Goal: Task Accomplishment & Management: Complete application form

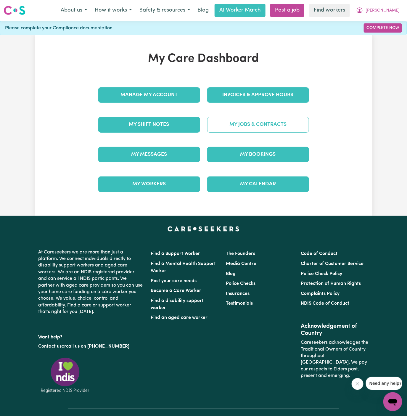
click at [273, 123] on link "My Jobs & Contracts" at bounding box center [258, 124] width 102 height 15
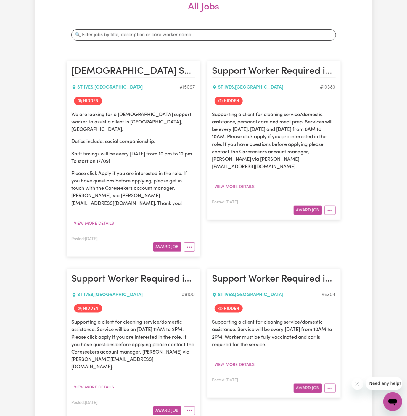
scroll to position [89, 0]
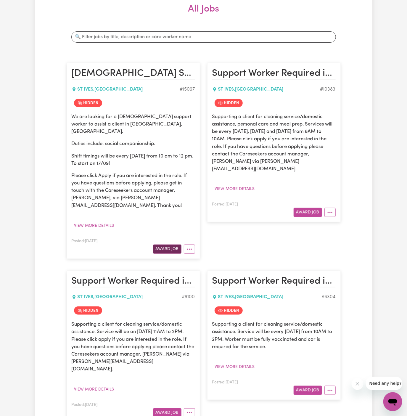
click at [171, 245] on button "Award Job" at bounding box center [167, 249] width 28 height 9
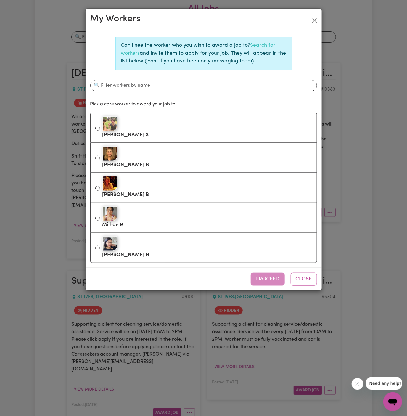
click at [266, 45] on link "Search for workers" at bounding box center [198, 49] width 155 height 13
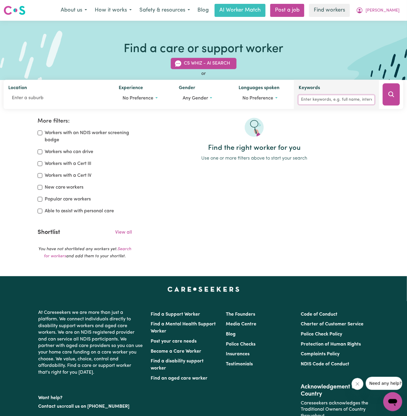
click at [343, 100] on input "Keywords" at bounding box center [337, 99] width 76 height 9
click at [390, 9] on span "[PERSON_NAME]" at bounding box center [383, 10] width 34 height 7
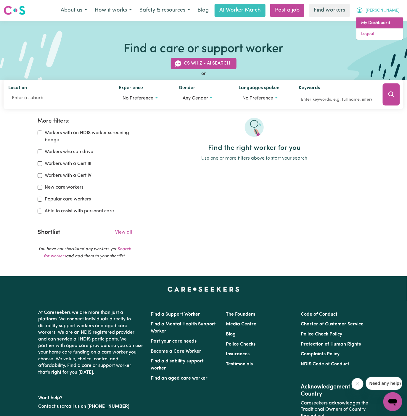
click at [390, 21] on link "My Dashboard" at bounding box center [380, 22] width 47 height 11
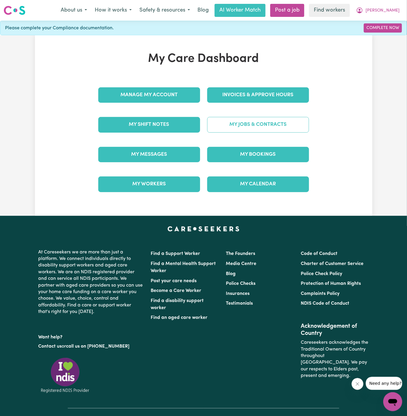
click at [269, 123] on link "My Jobs & Contracts" at bounding box center [258, 124] width 102 height 15
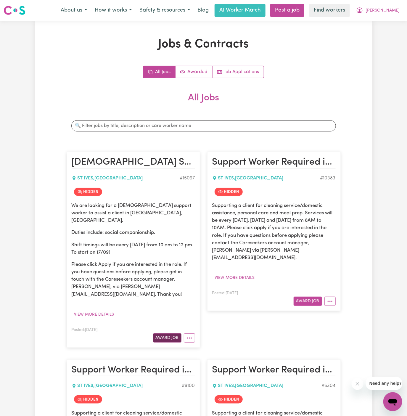
click at [174, 333] on button "Award Job" at bounding box center [167, 337] width 28 height 9
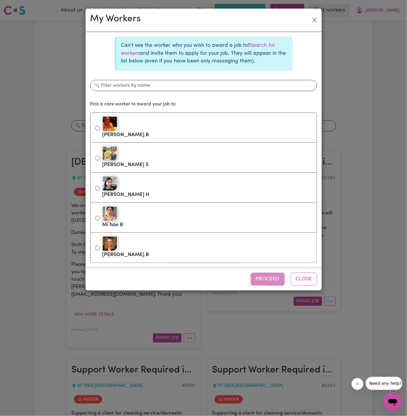
click at [261, 42] on p "Can't see the worker who you wish to award a job to? Search for workers and inv…" at bounding box center [204, 53] width 166 height 23
click at [261, 43] on link "Search for workers" at bounding box center [198, 49] width 155 height 13
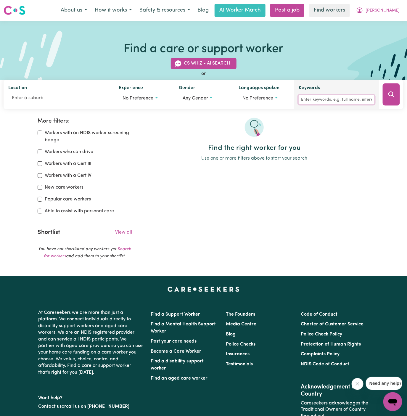
click at [323, 97] on input "Keywords" at bounding box center [337, 99] width 76 height 9
type input "chanjun"
click at [389, 95] on icon "Search" at bounding box center [391, 94] width 6 height 6
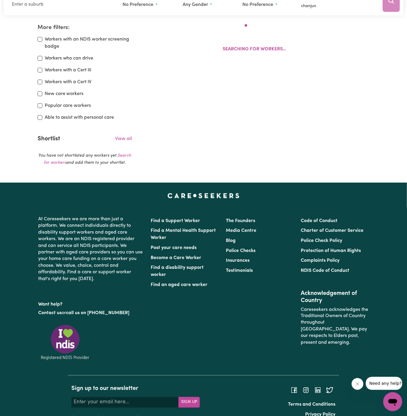
scroll to position [99, 0]
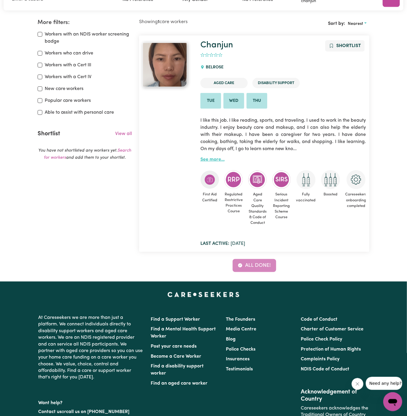
click at [214, 159] on link "See more..." at bounding box center [212, 159] width 24 height 5
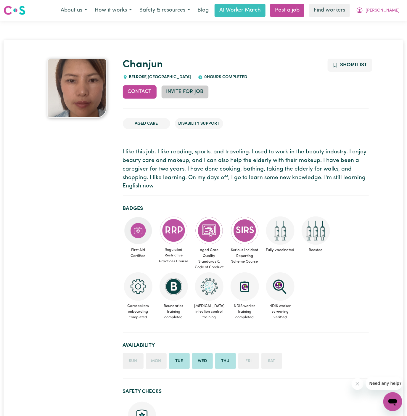
click at [196, 93] on button "Invite for Job" at bounding box center [184, 91] width 47 height 13
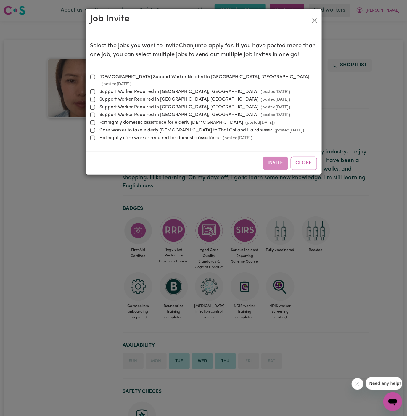
click at [147, 76] on label "Female Support Worker Needed In St Ives, NSW (posted Sep 15 2025 )" at bounding box center [207, 80] width 220 height 14
click at [95, 76] on input "Female Support Worker Needed In St Ives, NSW (posted Sep 15 2025 )" at bounding box center [92, 77] width 5 height 5
checkbox input "true"
click at [278, 157] on button "Invite" at bounding box center [275, 163] width 25 height 13
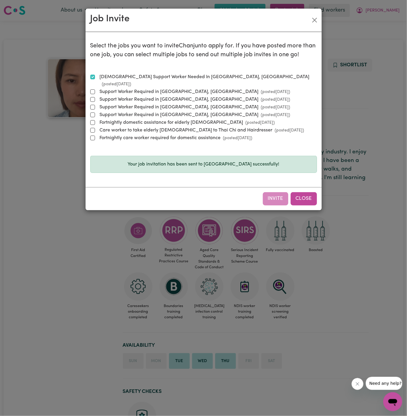
click at [300, 192] on button "Close" at bounding box center [304, 198] width 26 height 13
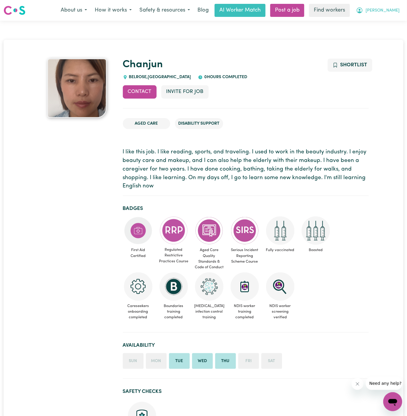
click at [387, 12] on span "[PERSON_NAME]" at bounding box center [383, 10] width 34 height 7
click at [387, 20] on link "My Dashboard" at bounding box center [380, 22] width 47 height 11
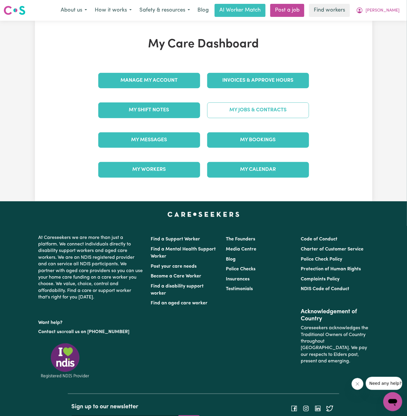
click at [275, 111] on link "My Jobs & Contracts" at bounding box center [258, 109] width 102 height 15
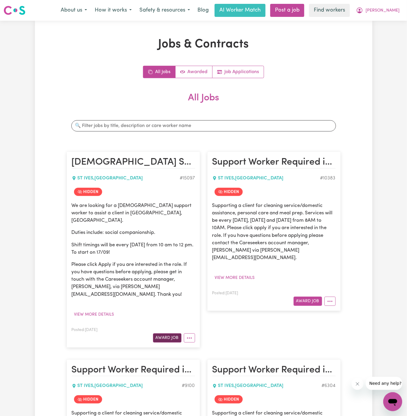
click at [168, 333] on button "Award Job" at bounding box center [167, 337] width 28 height 9
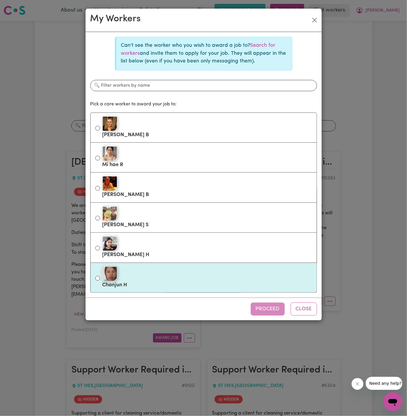
click at [196, 274] on div at bounding box center [207, 273] width 210 height 15
click at [100, 276] on input "Chanjun H" at bounding box center [97, 278] width 5 height 5
radio input "true"
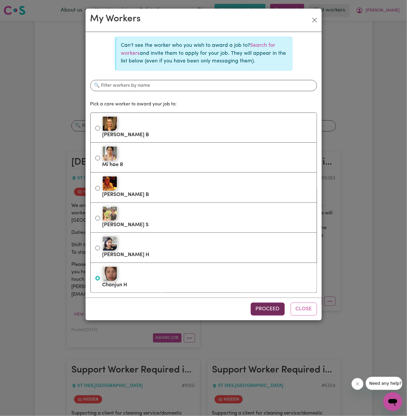
click at [272, 305] on button "Proceed" at bounding box center [268, 309] width 34 height 13
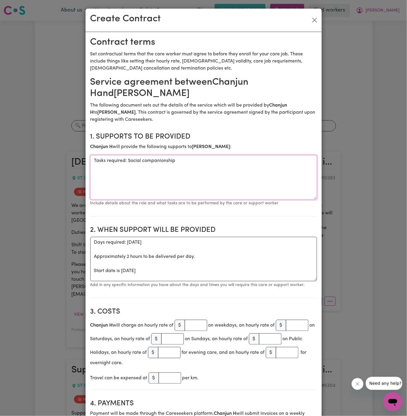
drag, startPoint x: 128, startPoint y: 160, endPoint x: 41, endPoint y: 161, distance: 87.1
click at [41, 161] on div "Create Contract Contract terms Set contractual terms that the care worker must …" at bounding box center [203, 208] width 407 height 416
type textarea "Social companionship"
drag, startPoint x: 94, startPoint y: 268, endPoint x: 94, endPoint y: 240, distance: 27.2
click at [94, 240] on textarea "Days required: wednesday Approximately 2 hours to be delivered per day. Start d…" at bounding box center [203, 259] width 227 height 44
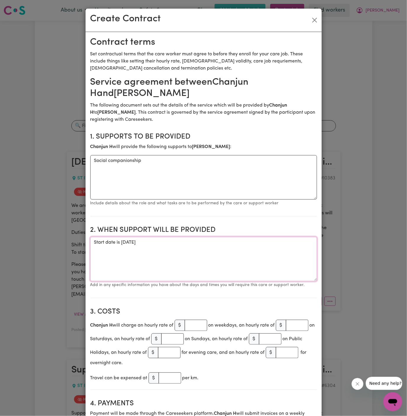
click at [196, 238] on textarea "Start date is Wednesday 17 September 2025" at bounding box center [203, 259] width 227 height 44
click at [205, 250] on textarea "Start date is Wednesday 17 September 2025" at bounding box center [203, 259] width 227 height 44
click at [210, 244] on textarea "Start date is Wednesday 17 September 2025" at bounding box center [203, 259] width 227 height 44
click at [134, 240] on textarea "Start date is Wednesday 17 September 2025 from 10 am to 12 pm Weekly Wednesday …" at bounding box center [203, 259] width 227 height 44
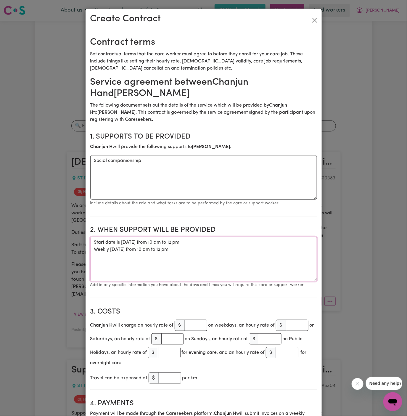
click at [181, 241] on textarea "Start date is Wednesday, 17 September 2025 from 10 am to 12 pm Weekly Wednesday…" at bounding box center [203, 259] width 227 height 44
click at [213, 260] on textarea "Start date is Wednesday, 17 September 2025, from 10 am to 12 pm Weekly Wednesda…" at bounding box center [203, 259] width 227 height 44
type textarea "Start date is Wednesday, 17 September 2025, from 10 am to 12 pm Weekly Wednesda…"
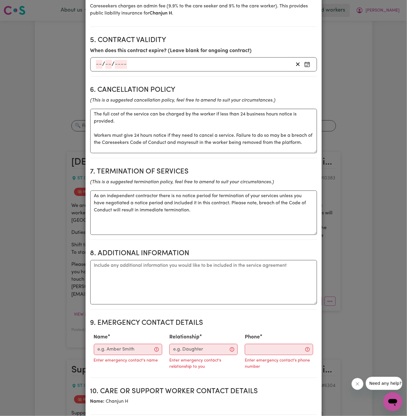
scroll to position [454, 0]
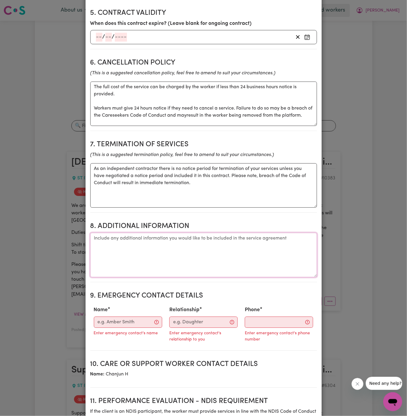
click at [205, 257] on textarea "Additional information" at bounding box center [203, 255] width 227 height 44
paste textarea "4 / 12 Stanley Street St Ives NSW 2075"
click at [92, 260] on textarea "Client's Address: 4 / 12 Stanley Street St Ives NSW 2075" at bounding box center [203, 255] width 227 height 44
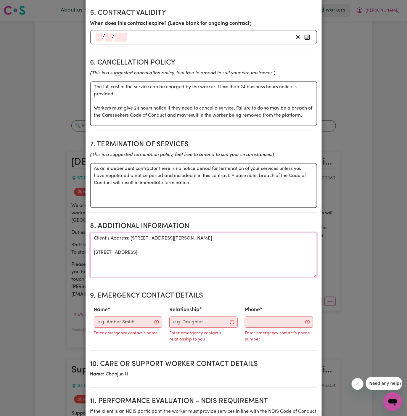
click at [93, 252] on textarea "Client's Address: 4 / 12 Stanley Street St Ives, NSW 2075" at bounding box center [203, 255] width 227 height 44
drag, startPoint x: 93, startPoint y: 252, endPoint x: 124, endPoint y: 252, distance: 31.1
click at [95, 252] on textarea "Client's Address: 4 / 12 Stanley Street, St Ives, NSW 2075" at bounding box center [203, 255] width 227 height 44
click at [124, 252] on textarea "Client's Address: 4 / 12 Stanley Street, St Ives, NSW 2075" at bounding box center [203, 255] width 227 height 44
click at [120, 244] on textarea "Client's Address: 4 / 12 Stanley Street, St Ives, NSW 2075" at bounding box center [203, 255] width 227 height 44
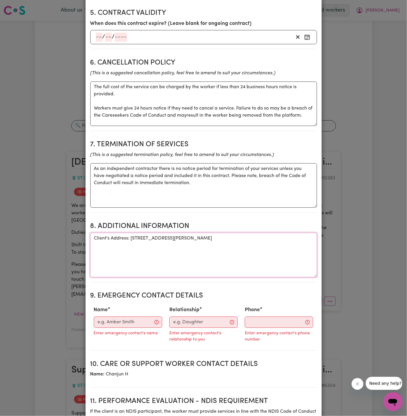
paste textarea "Phone (Personal) 0414 571 720 Daughter Glenda"
drag, startPoint x: 201, startPoint y: 245, endPoint x: 162, endPoint y: 245, distance: 39.4
click at [162, 245] on textarea "Client's Address: 4 / 12 Stanley Street, St Ives, NSW 2075 Phone (Personal) 041…" at bounding box center [203, 255] width 227 height 44
click at [94, 245] on textarea "Client's Address: 4 / 12 Stanley Street, St Ives, NSW 2075 Phone (Personal) 041…" at bounding box center [203, 255] width 227 height 44
paste textarea "Daughter Glenda"
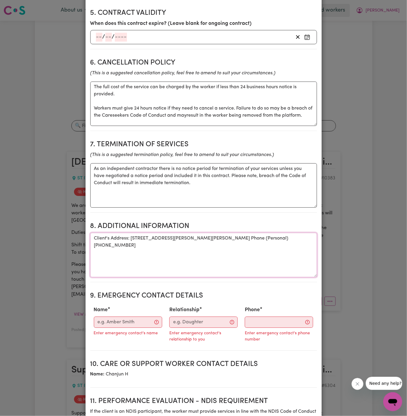
click at [142, 244] on textarea "Client's Address: 4 / 12 Stanley Street, St Ives, NSW 2075 Daughter Glenda Phon…" at bounding box center [203, 255] width 227 height 44
click at [153, 244] on textarea "Client's Address: 4 / 12 Stanley Street, St Ives, NSW 2075 Daughter Glenda (Per…" at bounding box center [203, 255] width 227 height 44
click at [165, 253] on textarea "Client's Address: 4 / 12 Stanley Street, St Ives, NSW 2075 Daughter Glenda (Per…" at bounding box center [203, 255] width 227 height 44
type textarea "Client's Address: 4 / 12 Stanley Street, St Ives, NSW 2075 Daughter Glenda (Per…"
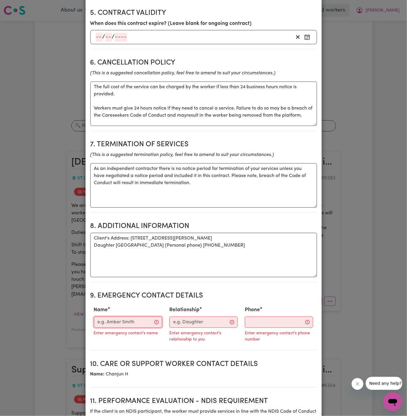
click at [139, 320] on input "Name" at bounding box center [128, 322] width 68 height 11
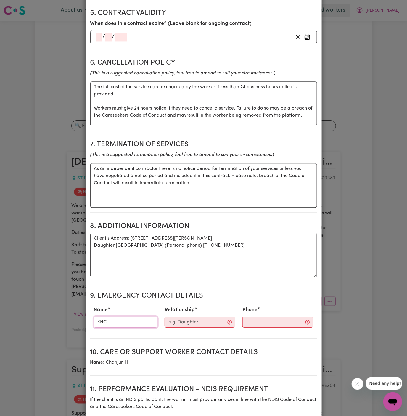
type input "KNC"
click at [200, 317] on input "Relationship" at bounding box center [200, 322] width 71 height 11
type input "Case Manager"
click at [258, 319] on input "Phone" at bounding box center [273, 322] width 72 height 11
paste input "299884966"
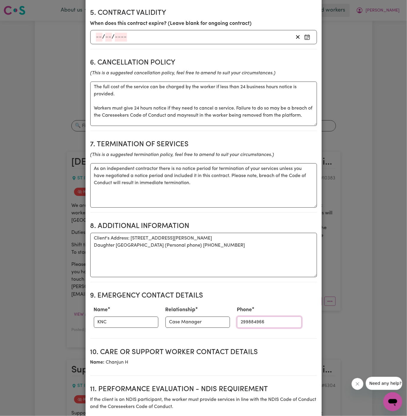
type input "299884966"
click at [254, 260] on textarea "Client's Address: 4 / 12 Stanley Street, St Ives, NSW 2075 Daughter Glenda (Per…" at bounding box center [203, 255] width 227 height 44
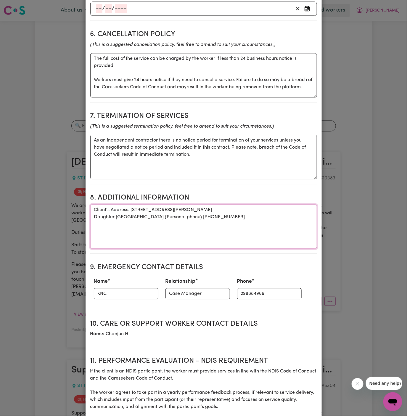
scroll to position [443, 0]
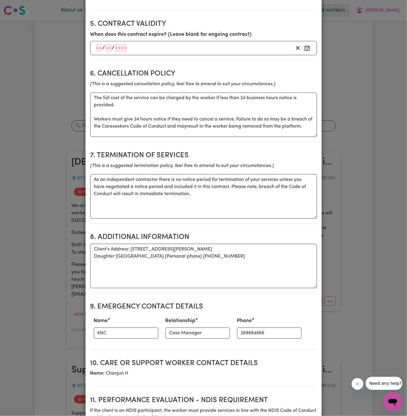
click at [265, 84] on icon "(This is a suggested cancellation policy, feel free to amend to suit your circu…" at bounding box center [182, 84] width 185 height 5
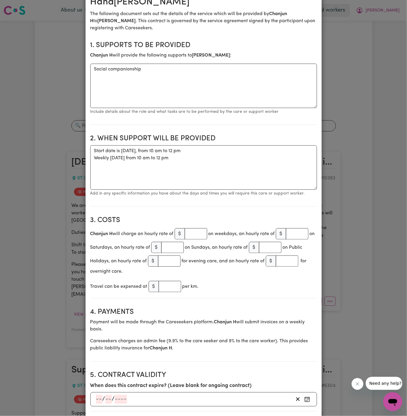
scroll to position [81, 0]
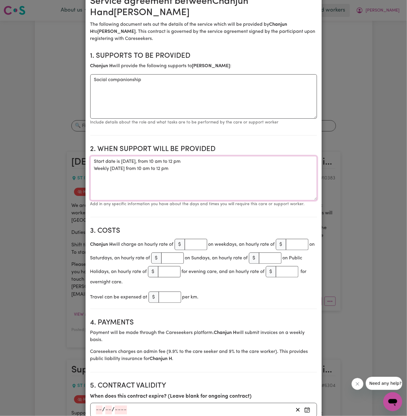
click at [207, 167] on textarea "Start date is Wednesday, 17 September 2025, from 10 am to 12 pm Weekly Wednesda…" at bounding box center [203, 178] width 227 height 44
click at [123, 168] on textarea "Start date is Wednesday, 17 September 2025, from 10 am to 12 pm Weekly Wednesda…" at bounding box center [203, 178] width 227 height 44
click at [192, 182] on textarea "Start date is Wednesday, 17 September 2025, from 10 am to 12 pm Weekly on Wedne…" at bounding box center [203, 178] width 227 height 44
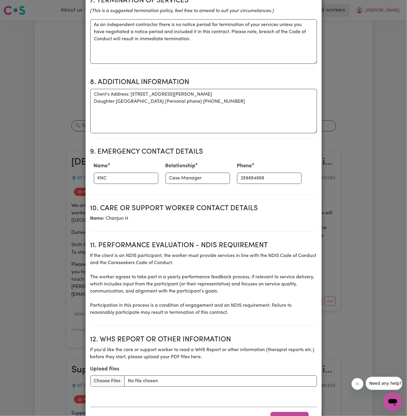
scroll to position [622, 0]
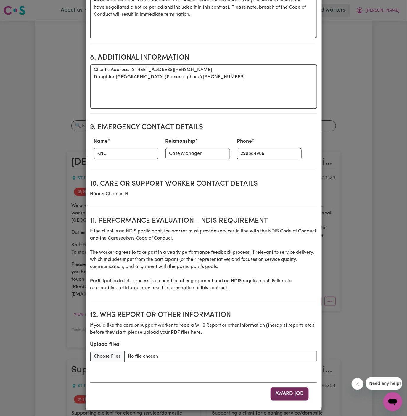
type textarea "Start date is Wednesday, 17 September 2025, from 10 am to 12 pm Weekly on Wedne…"
click at [296, 388] on button "Award Job" at bounding box center [290, 393] width 38 height 13
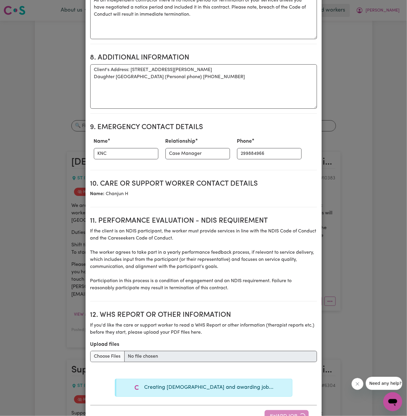
type textarea "Tasks required: Social companionship"
type textarea "Days required: wednesday Approximately 2 hours to be delivered per day. Start d…"
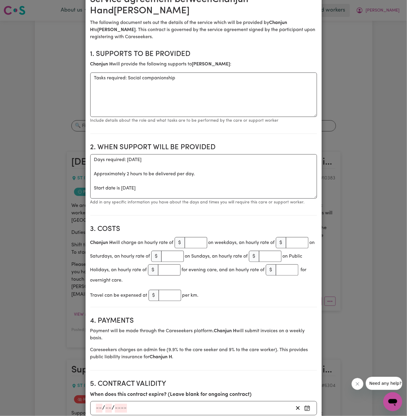
scroll to position [0, 0]
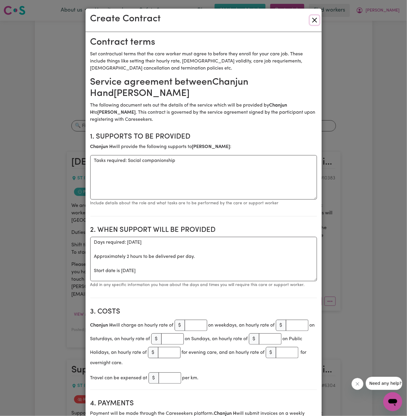
click at [317, 21] on button "Close" at bounding box center [314, 19] width 9 height 9
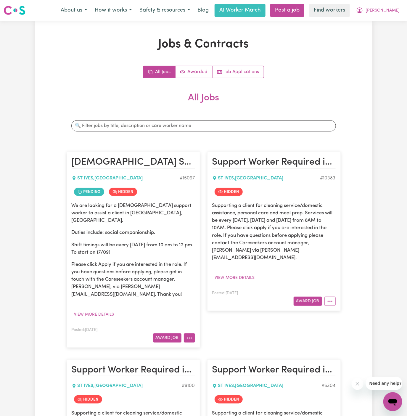
click at [189, 335] on icon "More options" at bounding box center [190, 338] width 6 height 6
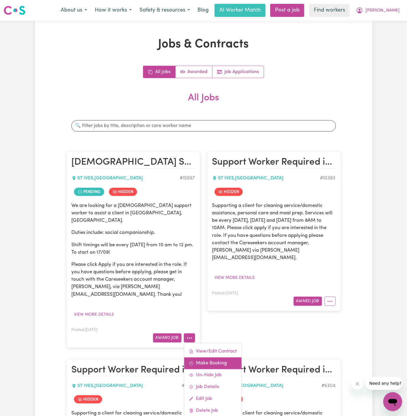
click at [219, 357] on link "Make Booking" at bounding box center [212, 363] width 57 height 12
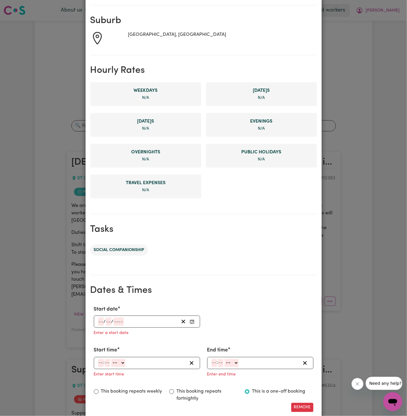
scroll to position [136, 0]
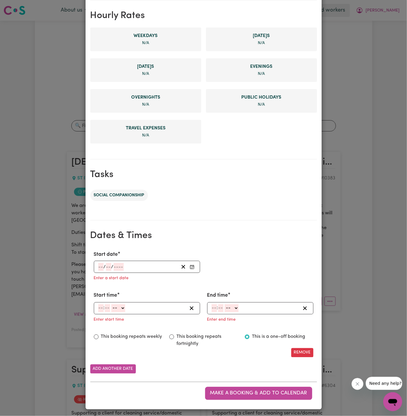
click at [100, 266] on input "number" at bounding box center [100, 267] width 5 height 8
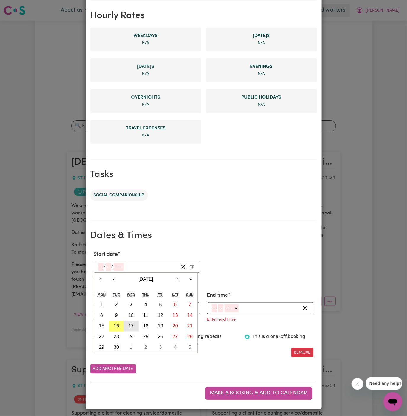
click at [131, 325] on abbr "17" at bounding box center [131, 326] width 5 height 5
type input "2025-09-17"
type input "17"
type input "9"
type input "2025"
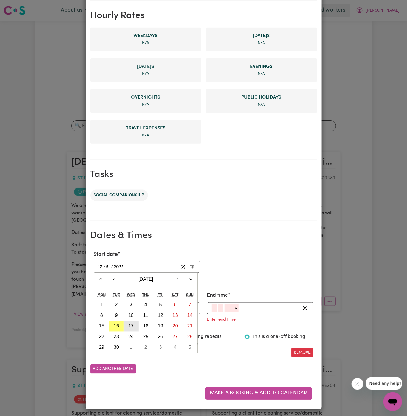
scroll to position [124, 0]
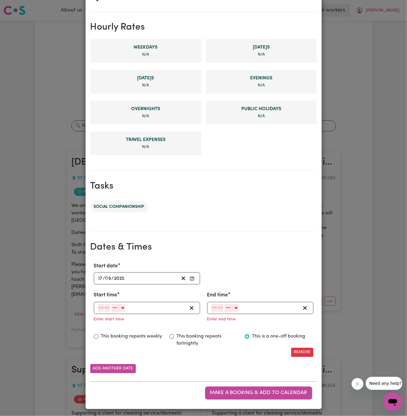
click at [100, 306] on input "number" at bounding box center [100, 308] width 5 height 8
type input "10"
type input "00"
click at [125, 310] on select "-- AM PM" at bounding box center [120, 308] width 14 height 8
select select "am"
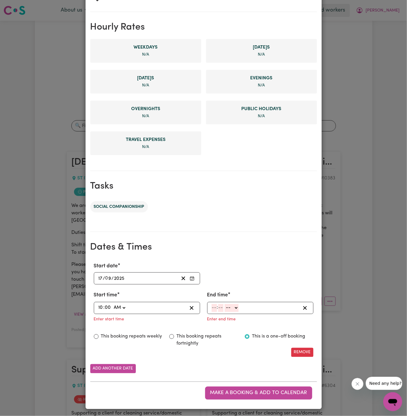
click at [113, 304] on select "-- AM PM" at bounding box center [120, 308] width 14 height 8
type input "10:00"
type input "0"
click at [216, 306] on input "number" at bounding box center [214, 308] width 5 height 8
type input "12"
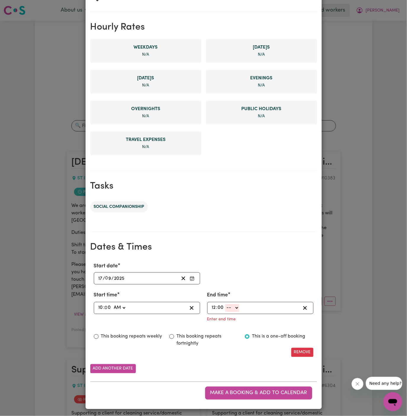
type input "00"
click at [231, 309] on select "-- AM PM" at bounding box center [232, 308] width 14 height 8
select select "pm"
click at [225, 312] on select "-- AM PM" at bounding box center [232, 308] width 14 height 8
type input "12:00"
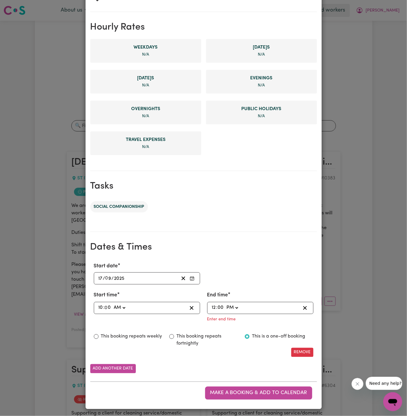
type input "0"
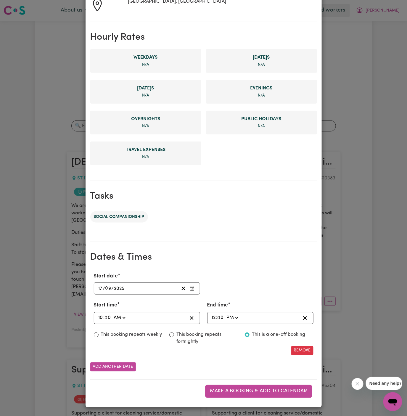
scroll to position [112, 0]
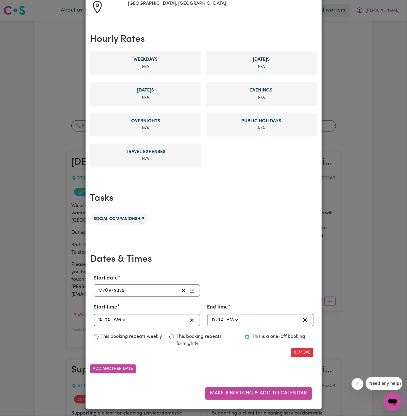
click at [129, 336] on label "This booking repeats weekly" at bounding box center [131, 336] width 61 height 7
click at [99, 336] on input "This booking repeats weekly" at bounding box center [96, 337] width 5 height 5
radio input "true"
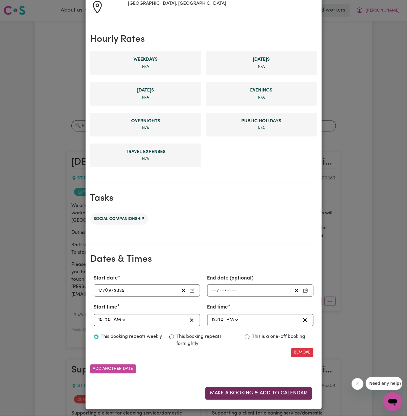
click at [244, 391] on span "Make a booking & add to calendar" at bounding box center [258, 393] width 97 height 5
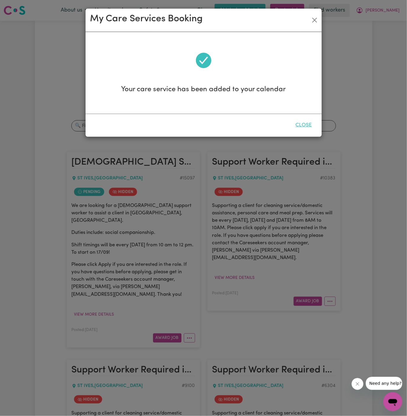
click at [303, 126] on button "Close" at bounding box center [304, 125] width 26 height 13
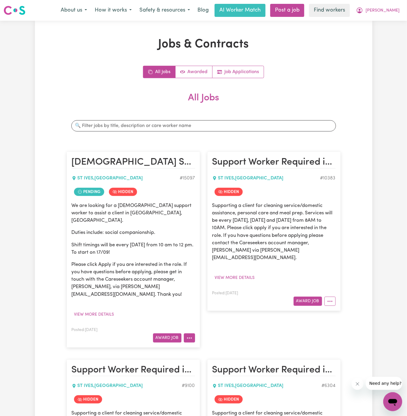
click at [187, 338] on circle "More options" at bounding box center [187, 338] width 1 height 1
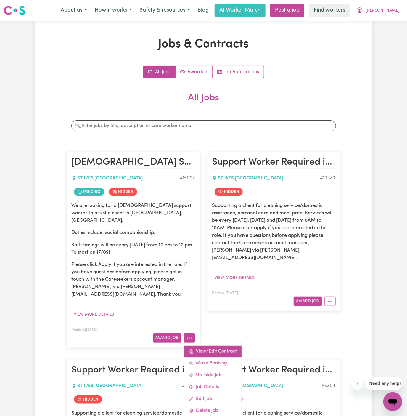
click at [219, 346] on link "View/Edit Contract" at bounding box center [212, 352] width 57 height 12
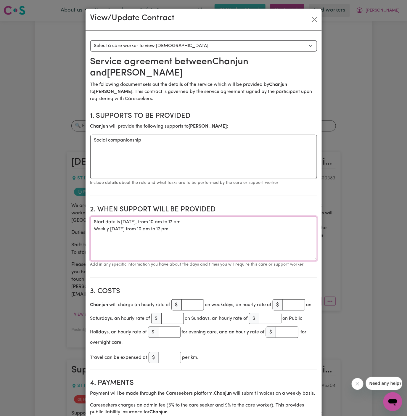
click at [159, 224] on textarea "Start date is Wednesday, 17 September 2025, from 10 am to 12 pm Weekly on Wedne…" at bounding box center [203, 238] width 227 height 44
click at [190, 231] on textarea "Start date is Wednesday, 17 September 2025, from 10 am to 12 pm Weekly on Wedne…" at bounding box center [203, 238] width 227 height 44
drag, startPoint x: 192, startPoint y: 231, endPoint x: 90, endPoint y: 224, distance: 101.8
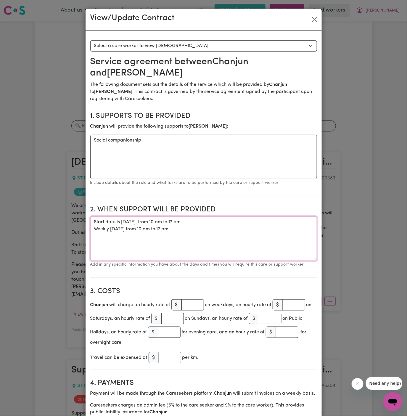
click at [186, 229] on textarea "Start date is Wednesday, 17 September 2025, from 10 am to 12 pm Weekly on Wedne…" at bounding box center [203, 238] width 227 height 44
drag, startPoint x: 193, startPoint y: 229, endPoint x: 89, endPoint y: 222, distance: 104.2
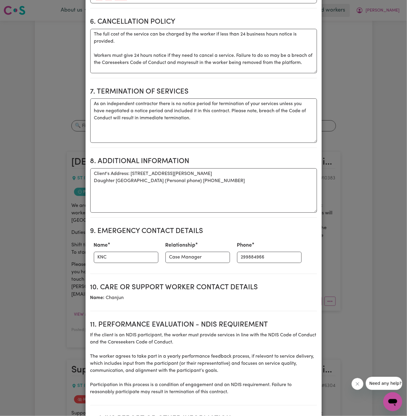
scroll to position [493, 0]
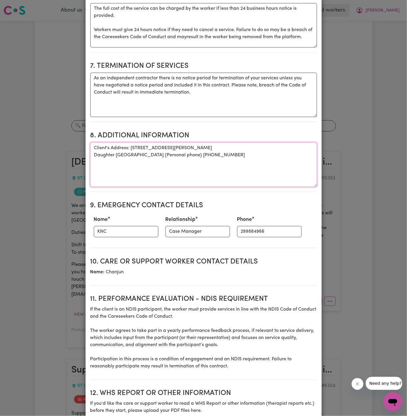
click at [177, 149] on textarea "Client's Address: 4 / 12 Stanley Street, St Ives, NSW 2075 Daughter Glenda (Per…" at bounding box center [203, 164] width 227 height 44
drag, startPoint x: 224, startPoint y: 147, endPoint x: 78, endPoint y: 147, distance: 146.6
click at [78, 147] on div "View/Update Contract Select a contract to view Select a care worker to view con…" at bounding box center [203, 208] width 407 height 416
click at [129, 147] on textarea "Client's Address: 4 / 12 Stanley Street, St Ives, NSW 2075 Daughter Glenda (Per…" at bounding box center [203, 164] width 227 height 44
drag, startPoint x: 131, startPoint y: 147, endPoint x: 253, endPoint y: 147, distance: 122.3
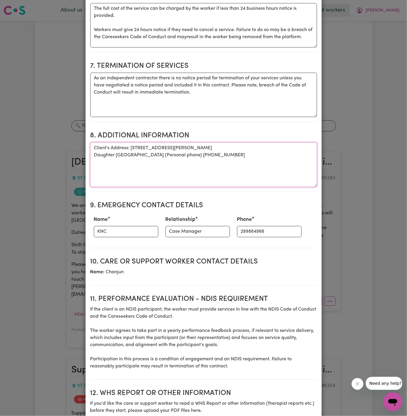
click at [253, 147] on textarea "Client's Address: 4 / 12 Stanley Street, St Ives, NSW 2075 Daughter Glenda (Per…" at bounding box center [203, 164] width 227 height 44
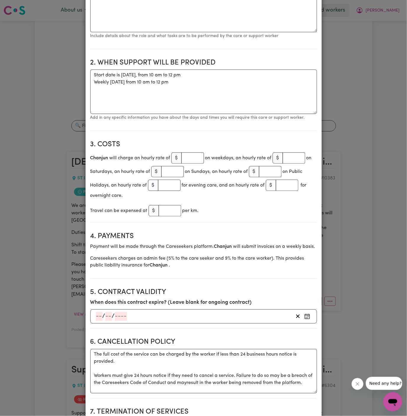
scroll to position [0, 0]
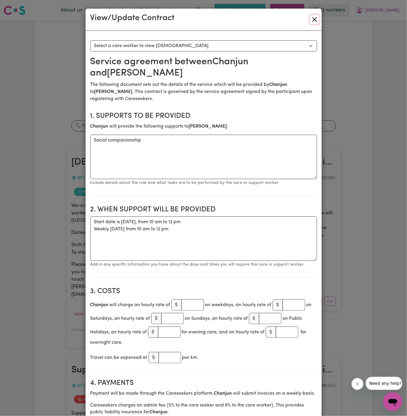
click at [315, 22] on button "Close" at bounding box center [314, 19] width 9 height 9
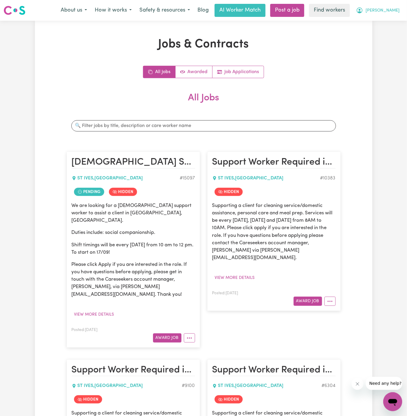
click at [382, 9] on span "[PERSON_NAME]" at bounding box center [383, 10] width 34 height 7
click at [382, 23] on link "My Dashboard" at bounding box center [380, 22] width 47 height 11
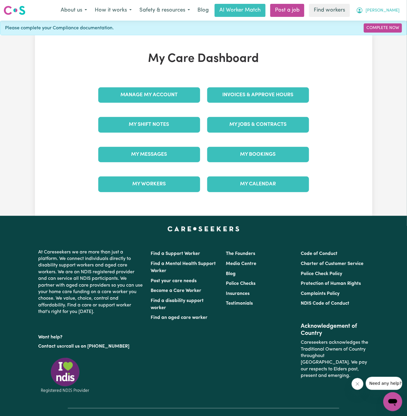
click at [390, 5] on button "[PERSON_NAME]" at bounding box center [377, 10] width 51 height 12
click at [390, 33] on link "Logout" at bounding box center [380, 33] width 47 height 11
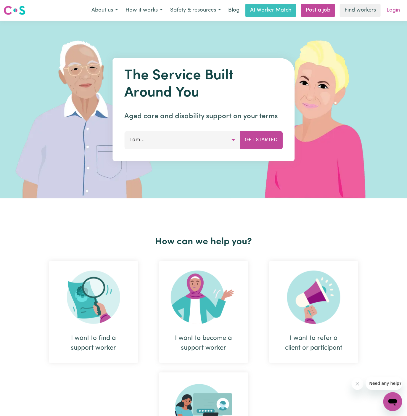
click at [395, 11] on link "Login" at bounding box center [393, 10] width 20 height 13
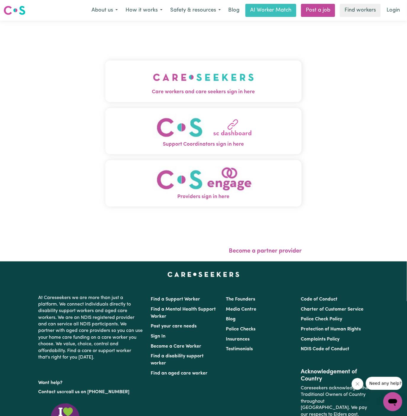
click at [234, 81] on img "Care workers and care seekers sign in here" at bounding box center [203, 77] width 101 height 22
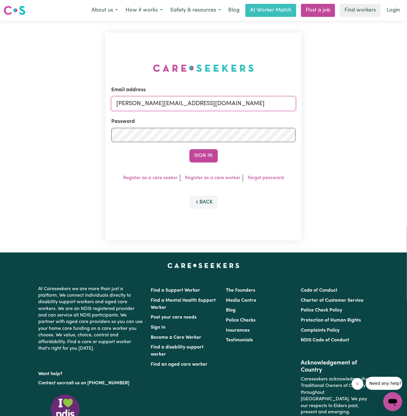
click at [240, 102] on input "[PERSON_NAME][EMAIL_ADDRESS][DOMAIN_NAME]" at bounding box center [203, 104] width 185 height 14
drag, startPoint x: 147, startPoint y: 104, endPoint x: 389, endPoint y: 103, distance: 241.3
click at [389, 103] on div "Email address superuser~danielletrevillionYS@careseekers.com.au Password Sign I…" at bounding box center [203, 137] width 407 height 232
type input "superuser~JanNeilVC@careseekers.com.au"
click at [219, 153] on div "Sign In" at bounding box center [203, 155] width 185 height 13
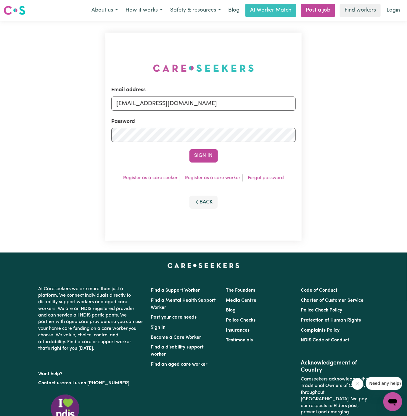
click at [199, 154] on button "Sign In" at bounding box center [204, 155] width 28 height 13
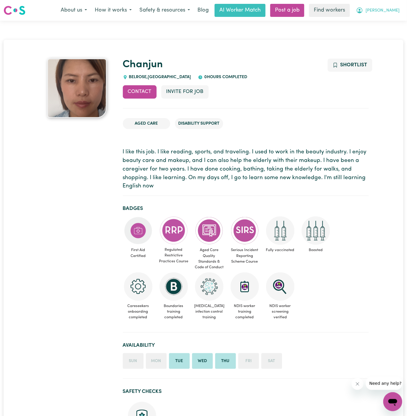
click at [398, 8] on span "[PERSON_NAME]" at bounding box center [383, 10] width 34 height 7
click at [395, 19] on link "My Dashboard" at bounding box center [380, 22] width 47 height 11
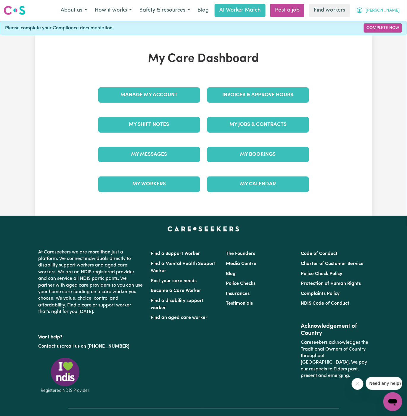
click at [401, 12] on button "[PERSON_NAME]" at bounding box center [377, 10] width 51 height 12
click at [389, 42] on div "My Care Dashboard Manage My Account Invoices & Approve Hours My Shift Notes My …" at bounding box center [203, 125] width 407 height 181
click at [393, 11] on span "[PERSON_NAME]" at bounding box center [383, 10] width 34 height 7
click at [391, 28] on link "Logout" at bounding box center [380, 33] width 47 height 11
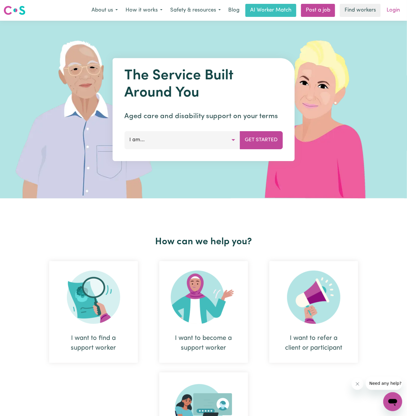
click at [393, 9] on link "Login" at bounding box center [393, 10] width 20 height 13
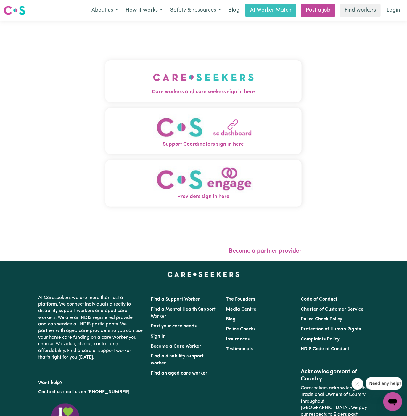
click at [224, 76] on img "Care workers and care seekers sign in here" at bounding box center [203, 77] width 101 height 22
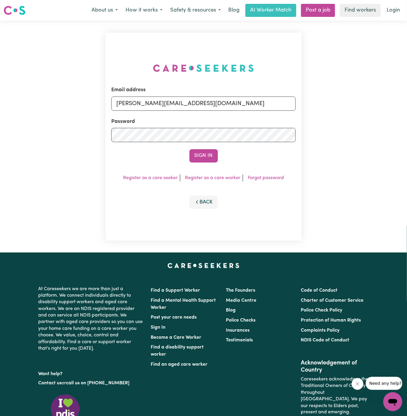
click at [208, 158] on button "Sign In" at bounding box center [204, 155] width 28 height 13
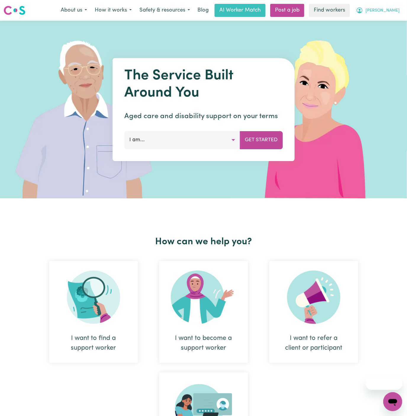
click at [394, 8] on span "[PERSON_NAME]" at bounding box center [383, 10] width 34 height 7
click at [393, 30] on link "Logout" at bounding box center [380, 33] width 47 height 11
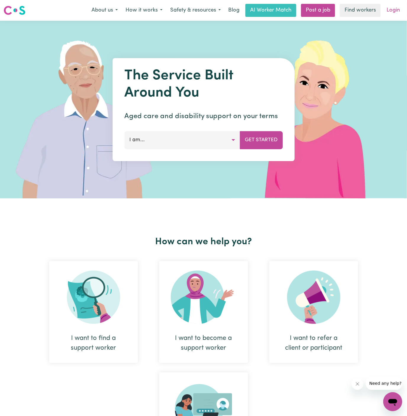
click at [395, 11] on link "Login" at bounding box center [393, 10] width 20 height 13
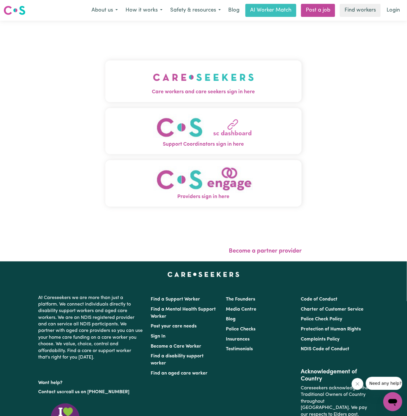
click at [227, 66] on img "Care workers and care seekers sign in here" at bounding box center [203, 77] width 101 height 22
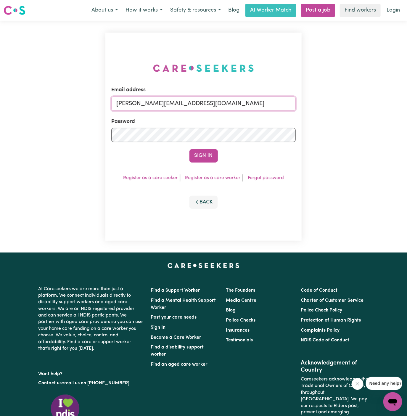
click at [240, 105] on input "[PERSON_NAME][EMAIL_ADDRESS][DOMAIN_NAME]" at bounding box center [203, 104] width 185 height 14
drag, startPoint x: 146, startPoint y: 105, endPoint x: 367, endPoint y: 114, distance: 220.8
click at [367, 114] on div "Email address superuser~JoanFergusonKNC@careseekers.com.au Password Sign In Reg…" at bounding box center [203, 137] width 407 height 232
type input "superuser~RuthHarrisonVC@careseekers.com.au"
click at [217, 150] on div "Sign In" at bounding box center [203, 155] width 185 height 13
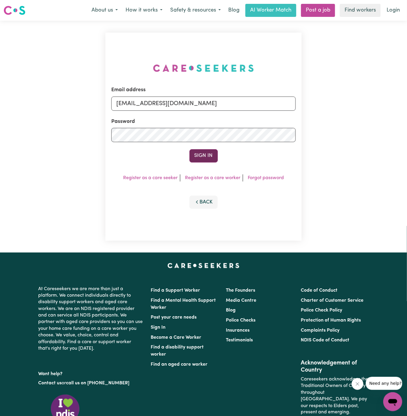
click at [207, 156] on button "Sign In" at bounding box center [204, 155] width 28 height 13
